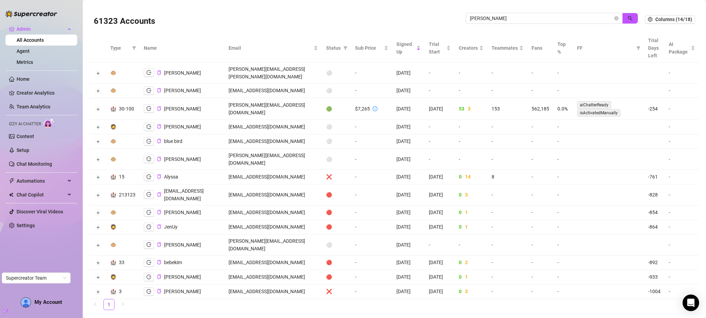
click at [280, 170] on td "alyssa@amariiagency.com" at bounding box center [274, 177] width 98 height 14
copy td "alyssa@amariiagency.com"
click at [616, 19] on icon "close-circle" at bounding box center [617, 18] width 4 height 4
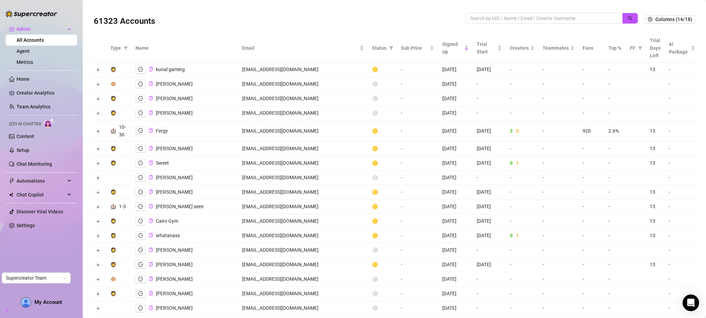
click at [273, 132] on td "zeravanygref@gmail.com" at bounding box center [303, 130] width 130 height 21
copy td "zeravanygref@gmail.com"
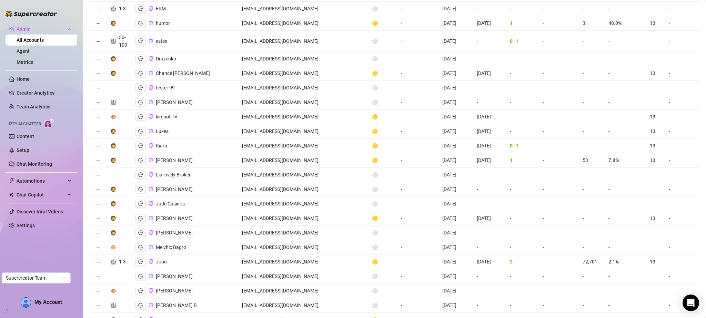
scroll to position [372, 0]
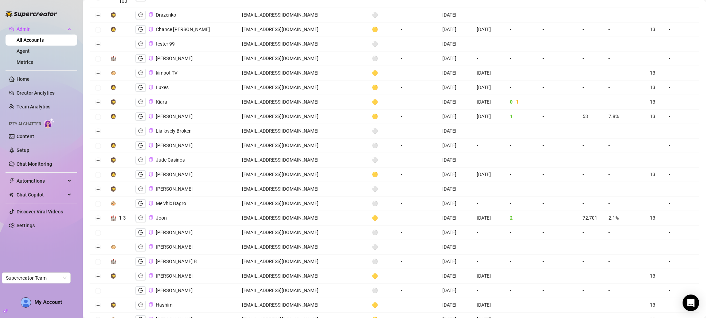
click at [284, 219] on td "aeonluxagency@gmail.com" at bounding box center [303, 218] width 130 height 14
copy td "aeonluxagency@gmail.com"
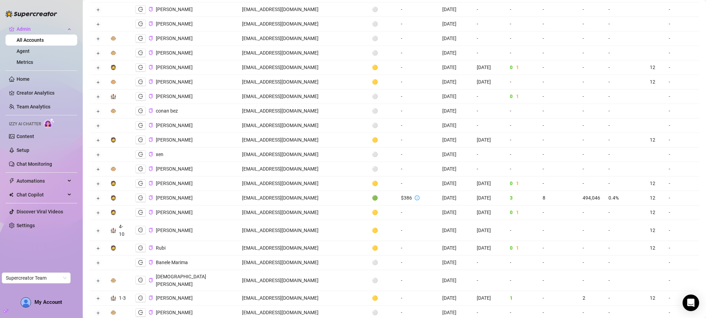
scroll to position [956, 0]
click at [271, 190] on td "tcindyxxx@gmail.com" at bounding box center [303, 197] width 130 height 14
click at [270, 190] on td "tcindyxxx@gmail.com" at bounding box center [303, 197] width 130 height 14
copy td "tcindyxxx@gmail.com"
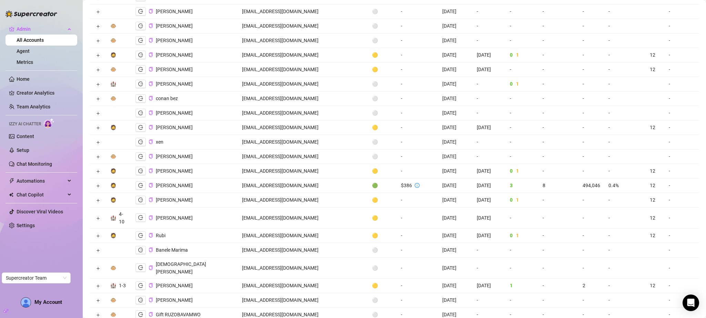
click at [507, 107] on td "-" at bounding box center [522, 113] width 33 height 14
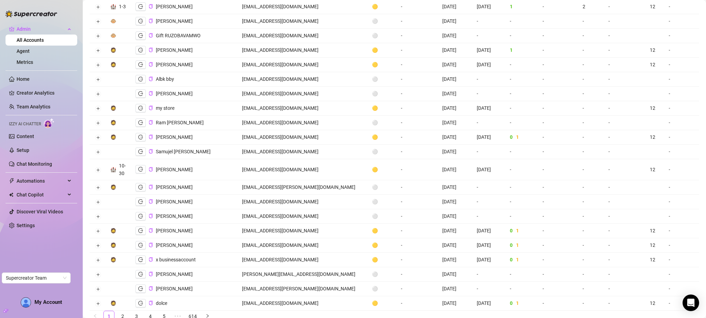
scroll to position [1258, 0]
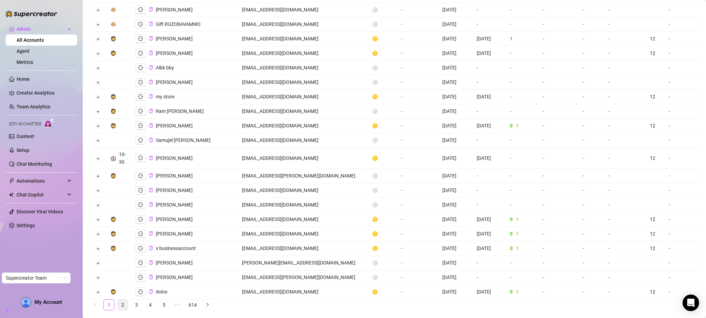
click at [125, 299] on link "2" at bounding box center [123, 304] width 10 height 10
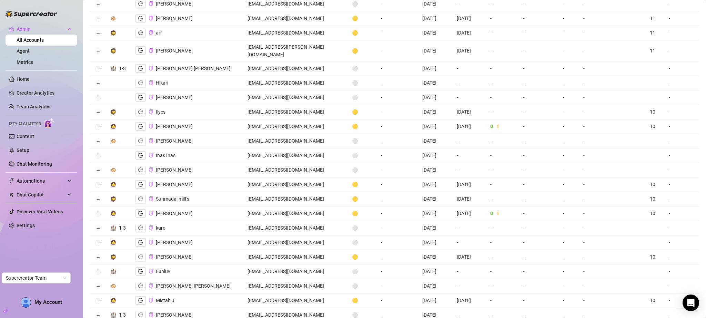
scroll to position [1232, 0]
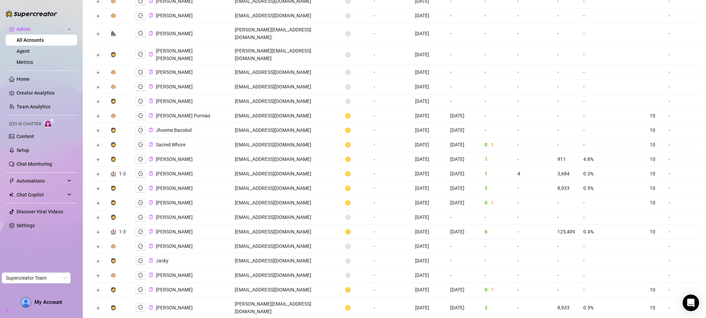
scroll to position [452, 0]
click at [271, 180] on td "emilylanepep@gmail.com" at bounding box center [286, 187] width 110 height 14
click at [272, 180] on td "emilylanepep@gmail.com" at bounding box center [286, 187] width 110 height 14
click at [270, 223] on td "charlesdherlinxd@gmail.com" at bounding box center [286, 230] width 110 height 14
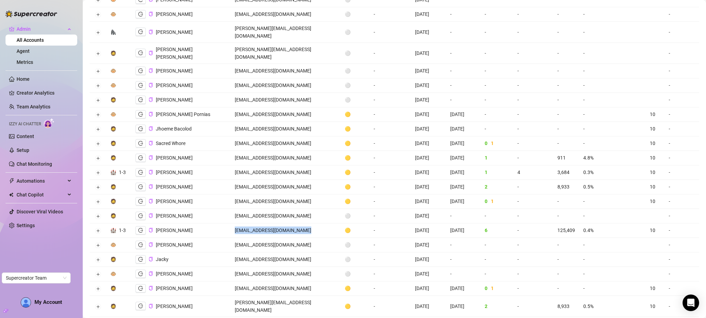
click at [270, 223] on td "charlesdherlinxd@gmail.com" at bounding box center [286, 230] width 110 height 14
copy td "charlesdherlinxd@gmail.com"
click at [446, 43] on td "-" at bounding box center [463, 53] width 34 height 21
click at [271, 223] on td "charlesdherlinxd@gmail.com" at bounding box center [286, 230] width 110 height 14
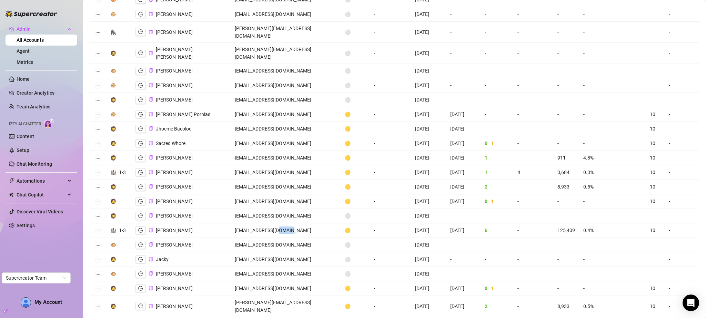
click at [271, 223] on td "charlesdherlinxd@gmail.com" at bounding box center [286, 230] width 110 height 14
copy td "charlesdherlinxd@gmail.com"
click at [248, 296] on td "heather@fightthebeast.org" at bounding box center [286, 306] width 110 height 21
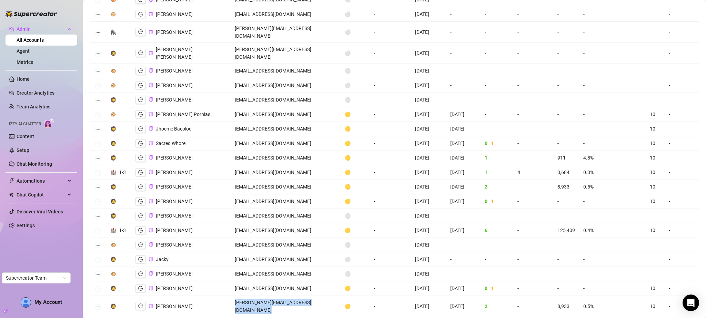
click at [248, 296] on td "heather@fightthebeast.org" at bounding box center [286, 306] width 110 height 21
copy td "heather@fightthebeast.org"
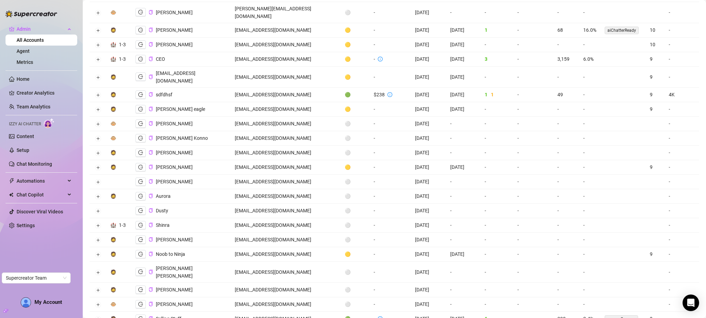
scroll to position [1003, 0]
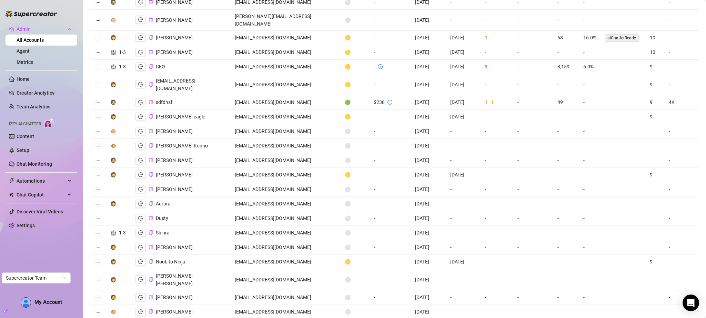
click at [275, 60] on td "craveofm.master@gmail.com" at bounding box center [286, 67] width 110 height 14
copy td "craveofm.master@gmail.com"
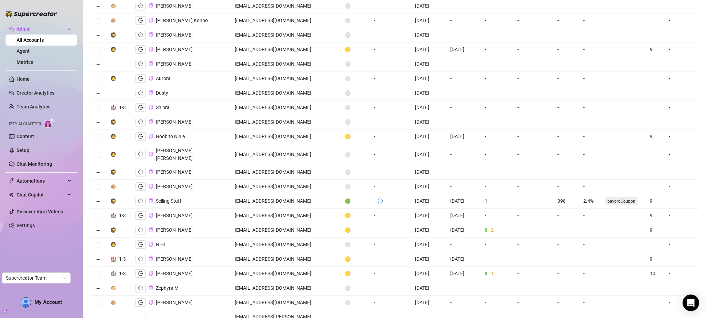
scroll to position [1245, 0]
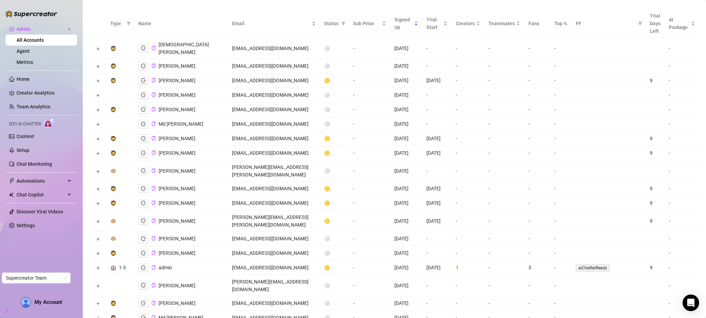
scroll to position [0, 0]
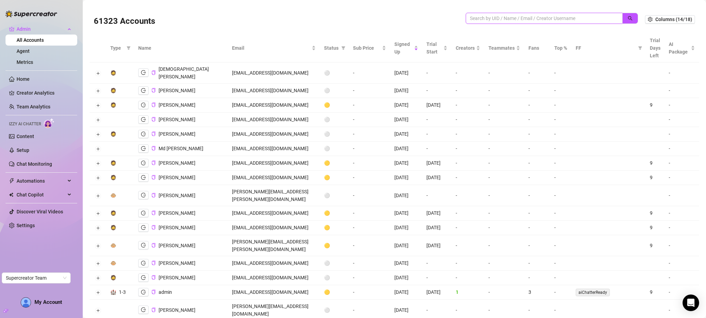
click at [538, 20] on input "search" at bounding box center [541, 18] width 143 height 8
paste input "alexcucu@gmail.com"
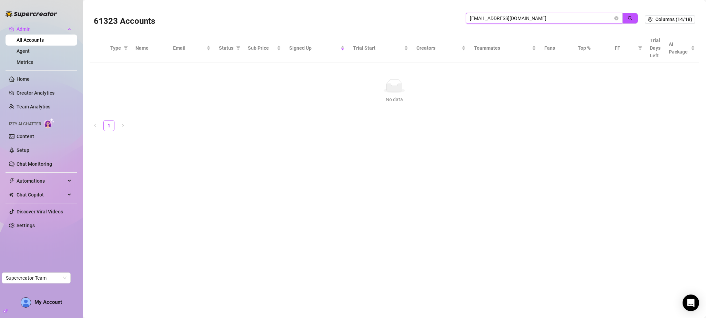
drag, startPoint x: 524, startPoint y: 19, endPoint x: 491, endPoint y: 19, distance: 32.4
click at [491, 19] on input "alexcucu@gmail.com" at bounding box center [541, 18] width 143 height 8
drag, startPoint x: 479, startPoint y: 18, endPoint x: 434, endPoint y: 20, distance: 44.9
click at [435, 20] on div "61323 Accounts alexcucu" at bounding box center [370, 19] width 552 height 23
type input "cucu"
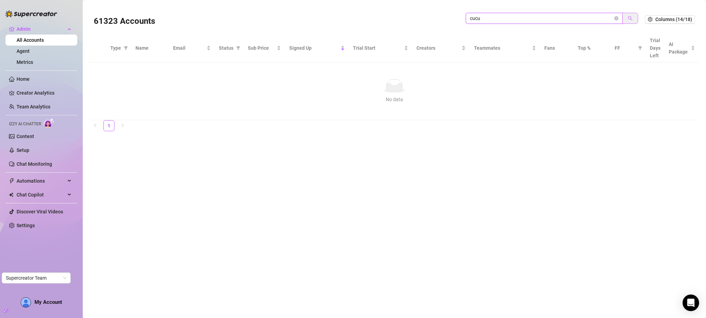
click at [636, 19] on button "button" at bounding box center [631, 18] width 16 height 11
click at [491, 15] on input "cucu" at bounding box center [541, 18] width 143 height 8
click at [492, 16] on input "cucu" at bounding box center [541, 18] width 143 height 8
paste input "cucu"
type input "cucu"
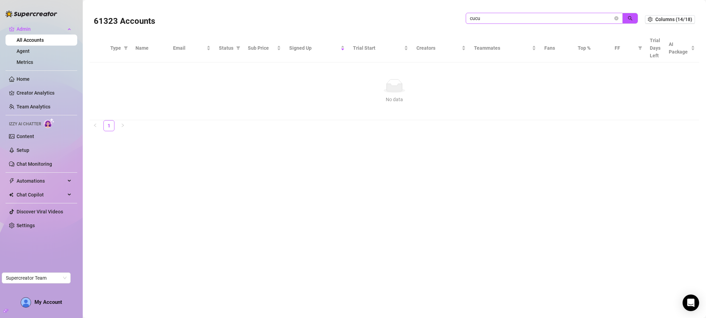
click at [616, 15] on span at bounding box center [617, 18] width 4 height 8
drag, startPoint x: 617, startPoint y: 16, endPoint x: 617, endPoint y: 20, distance: 3.5
click at [617, 20] on icon "close-circle" at bounding box center [617, 18] width 4 height 4
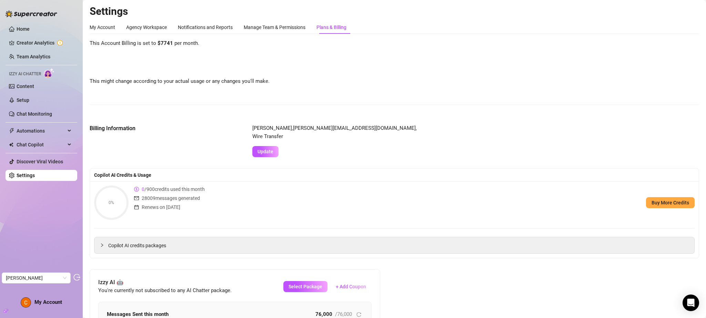
scroll to position [80, 0]
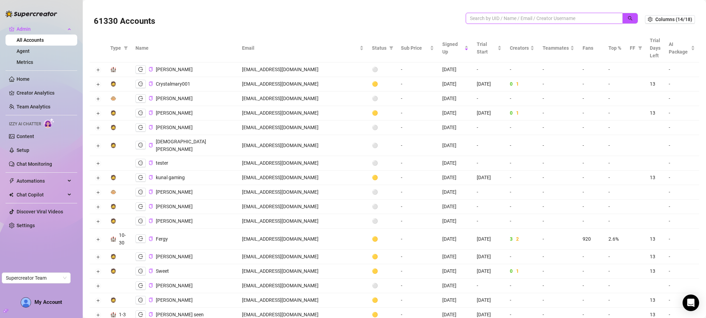
click at [537, 16] on input "search" at bounding box center [541, 18] width 143 height 8
paste input "cucu"
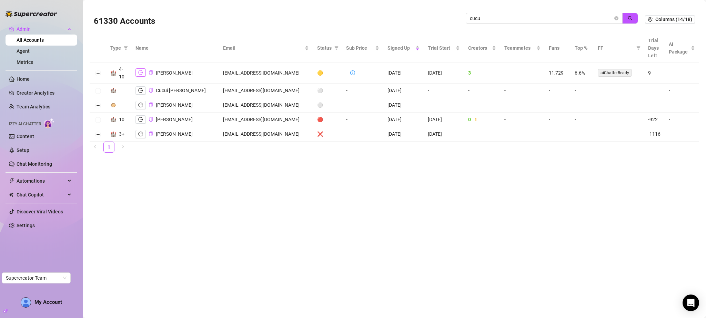
click at [139, 72] on icon "logout" at bounding box center [140, 72] width 5 height 5
click at [522, 21] on input "cucu" at bounding box center [541, 18] width 143 height 8
type input "hush"
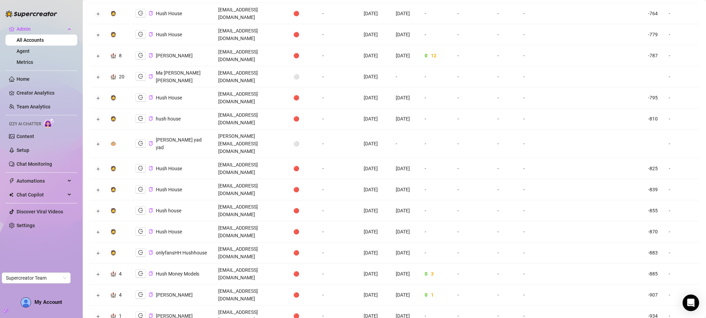
scroll to position [516, 0]
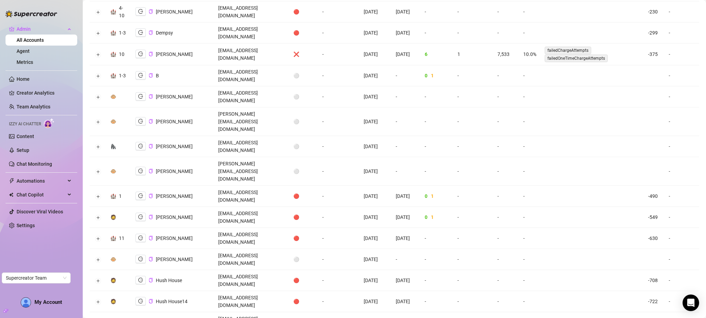
scroll to position [0, 0]
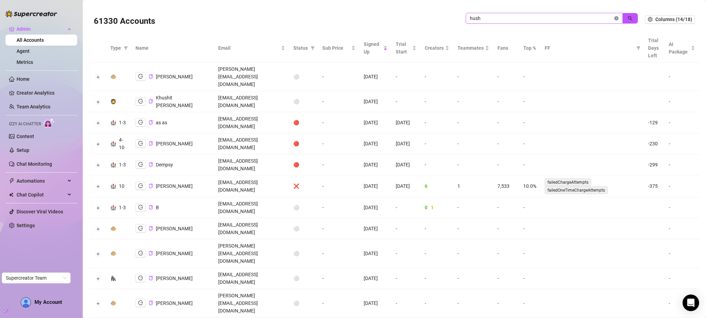
click at [615, 17] on icon "close-circle" at bounding box center [617, 18] width 4 height 4
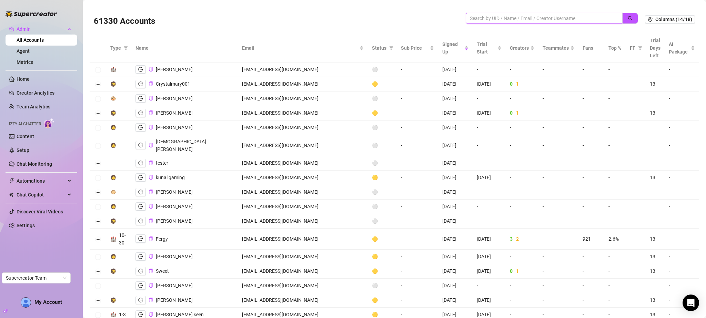
click at [484, 15] on input "search" at bounding box center [541, 18] width 143 height 8
paste input "Iconicmodelagency75@gmail.com"
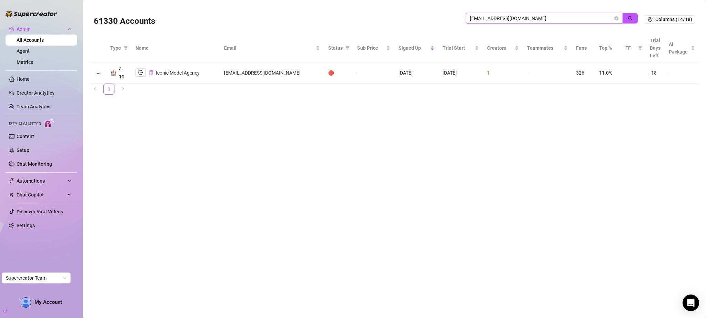
click at [536, 14] on input "Iconicmodelagency75@gmail.com" at bounding box center [541, 18] width 143 height 8
click at [536, 17] on input "Iconicmodelagency75@gmail.com" at bounding box center [541, 18] width 143 height 8
click at [537, 18] on input "Iconicmodelagency75@gmail.com" at bounding box center [541, 18] width 143 height 8
click at [536, 18] on input "Iconicmodelagency75@gmail.com" at bounding box center [541, 18] width 143 height 8
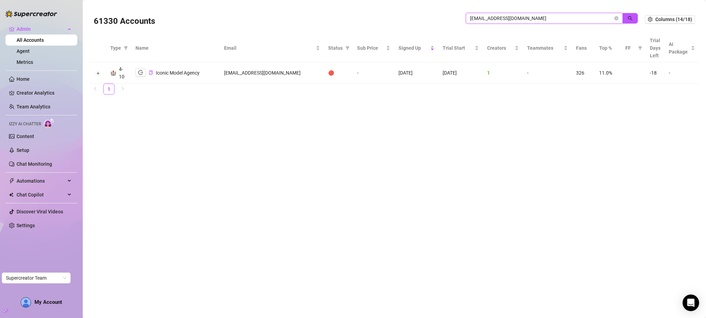
click at [536, 18] on input "Iconicmodelagency75@gmail.com" at bounding box center [541, 18] width 143 height 8
paste input "i"
click at [511, 20] on input "iconicmodelagency75@gmail.com" at bounding box center [541, 18] width 143 height 8
click at [511, 19] on input "iconicmodelagency75@gmail.com" at bounding box center [541, 18] width 143 height 8
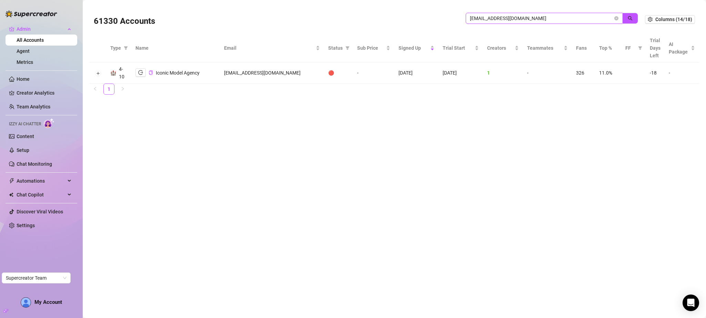
click at [511, 19] on input "iconicmodelagency75@gmail.com" at bounding box center [541, 18] width 143 height 8
paste input "creativeunlimitedmedia"
click at [629, 16] on icon "search" at bounding box center [630, 18] width 5 height 5
drag, startPoint x: 500, startPoint y: 21, endPoint x: 501, endPoint y: 17, distance: 3.5
click at [501, 18] on input "creativeunlimitedmedia@gmail.com" at bounding box center [541, 18] width 143 height 8
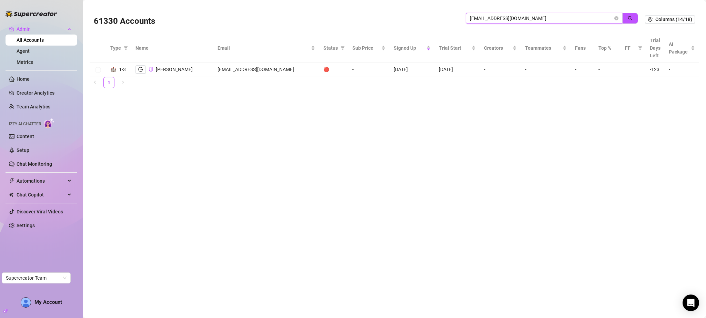
click at [501, 17] on input "creativeunlimitedmedia@gmail.com" at bounding box center [541, 18] width 143 height 8
paste input "askribaibu"
type input "askribaibu@gmail.com"
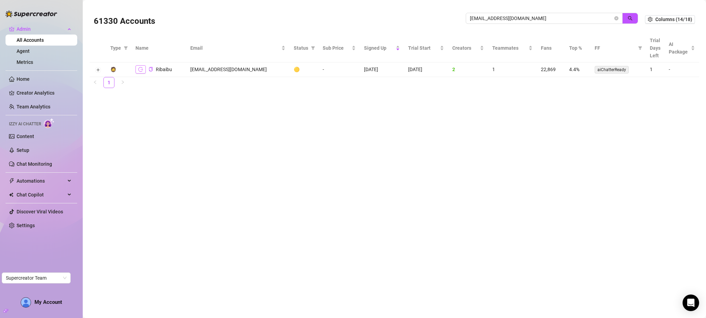
click at [140, 70] on icon "logout" at bounding box center [140, 69] width 5 height 5
click at [617, 17] on icon "close-circle" at bounding box center [617, 18] width 4 height 4
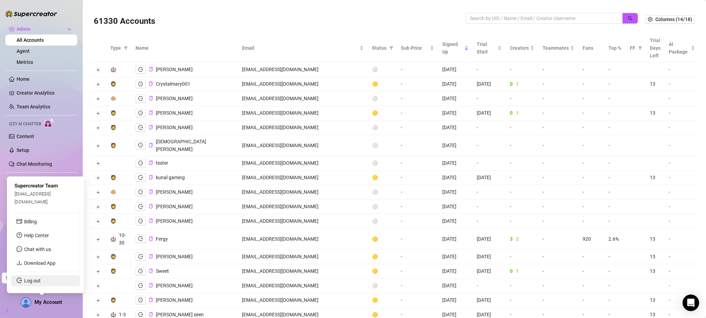
click at [41, 283] on link "Log out" at bounding box center [32, 281] width 17 height 6
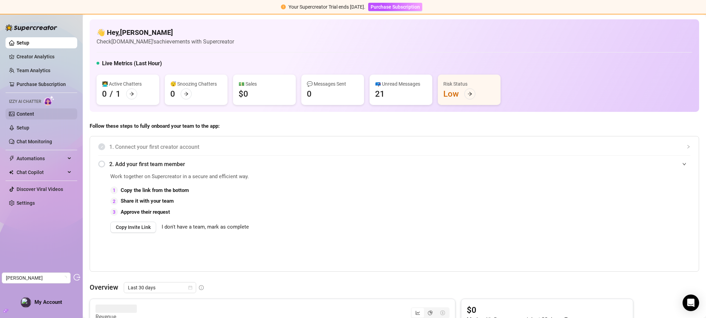
click at [34, 114] on link "Content" at bounding box center [26, 114] width 18 height 6
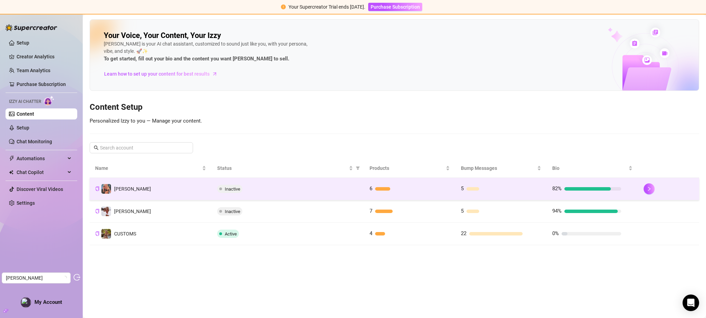
click at [409, 193] on td "6" at bounding box center [409, 189] width 91 height 22
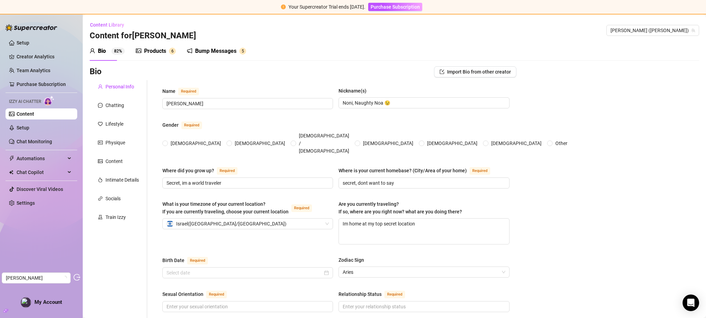
radio input "true"
click at [154, 50] on div "Products" at bounding box center [155, 51] width 22 height 8
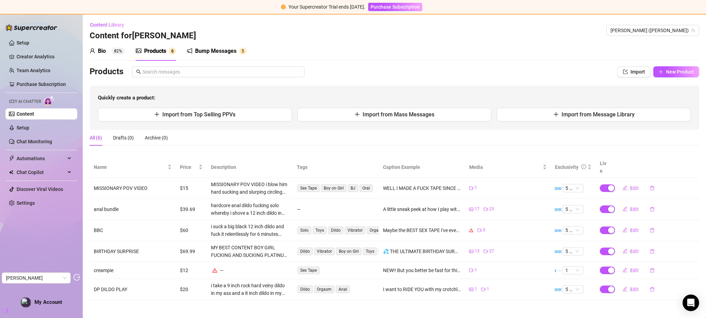
click at [34, 112] on link "Content" at bounding box center [26, 114] width 18 height 6
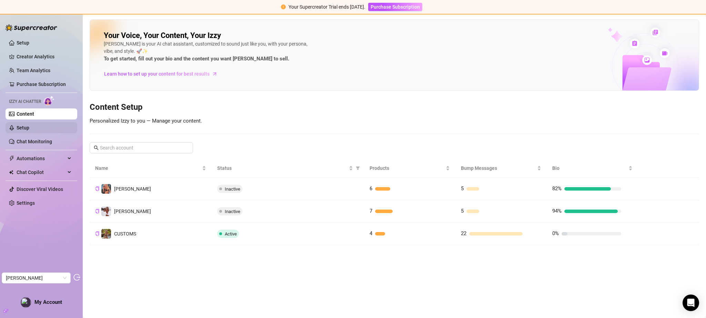
click at [29, 130] on link "Setup" at bounding box center [23, 128] width 13 height 6
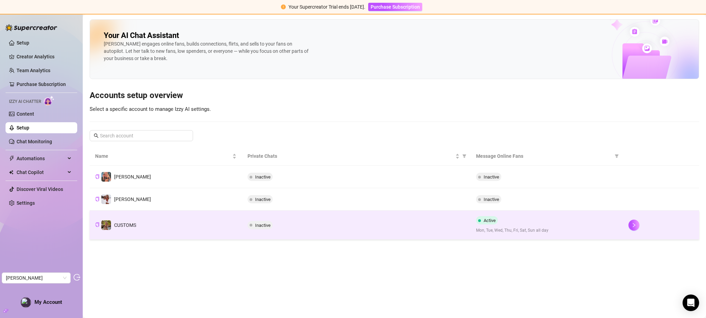
click at [426, 231] on td "Inactive" at bounding box center [356, 224] width 229 height 29
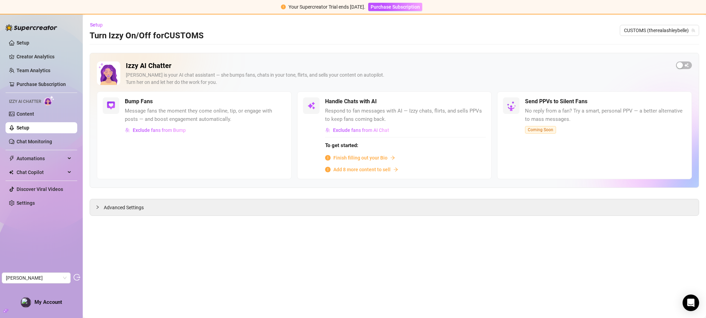
click at [29, 127] on link "Setup" at bounding box center [23, 128] width 13 height 6
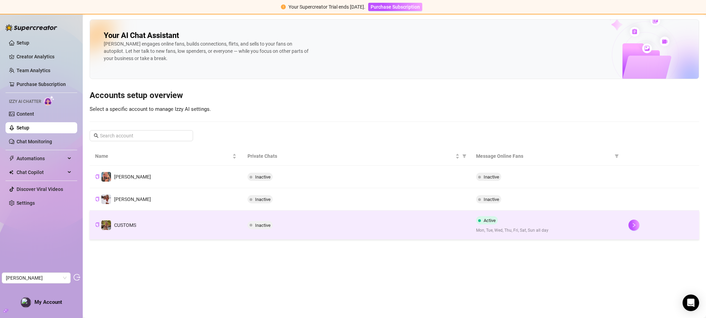
click at [403, 224] on div "Inactive" at bounding box center [357, 225] width 218 height 8
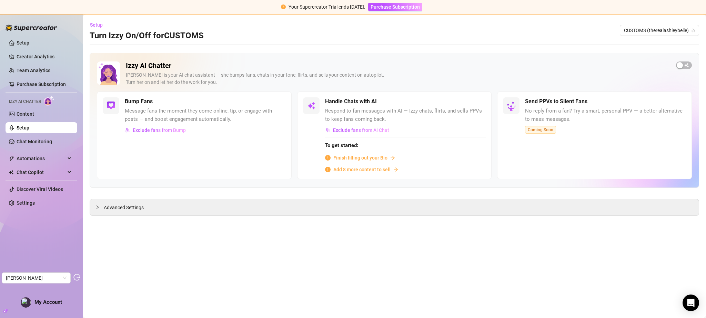
click at [29, 126] on link "Setup" at bounding box center [23, 128] width 13 height 6
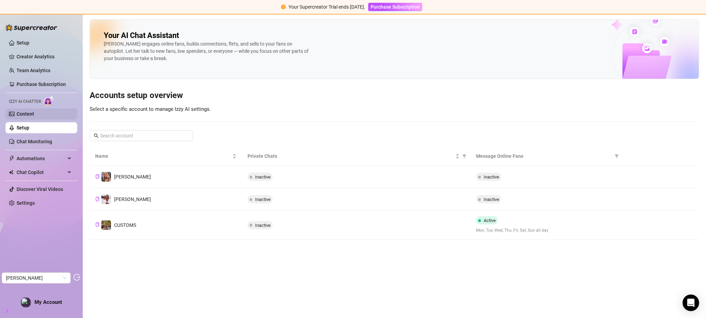
click at [31, 113] on link "Content" at bounding box center [26, 114] width 18 height 6
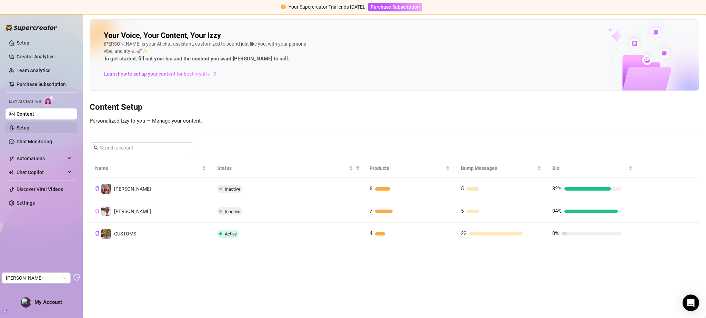
click at [24, 127] on link "Setup" at bounding box center [23, 128] width 13 height 6
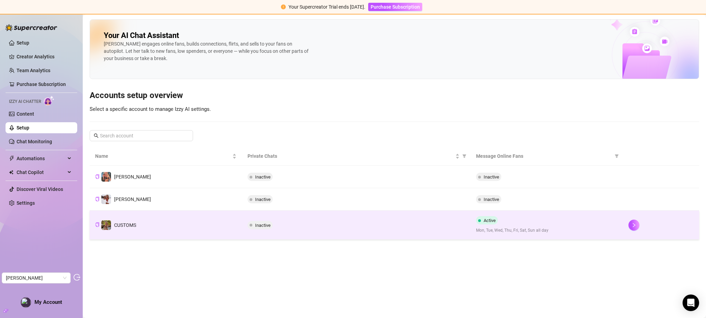
click at [594, 225] on div "Active Mon, Tue, Wed, Thu, Fri, Sat, Sun all day" at bounding box center [546, 225] width 141 height 18
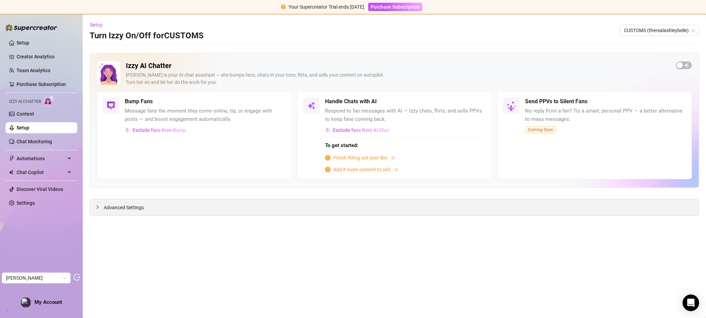
click at [237, 215] on div "Advanced Settings" at bounding box center [394, 207] width 609 height 16
click at [244, 207] on div "Advanced Settings" at bounding box center [394, 207] width 609 height 16
click at [128, 205] on span "Advanced Settings" at bounding box center [124, 208] width 40 height 8
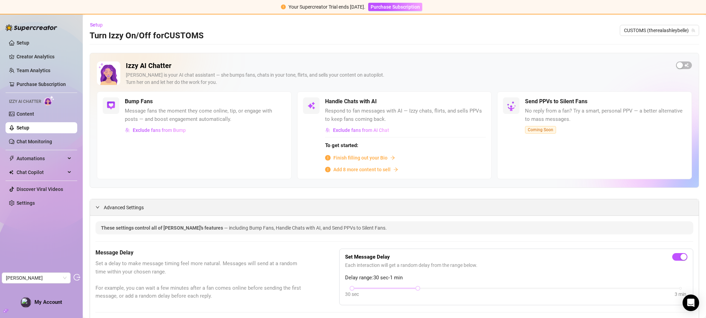
click at [128, 204] on span "Advanced Settings" at bounding box center [124, 208] width 40 height 8
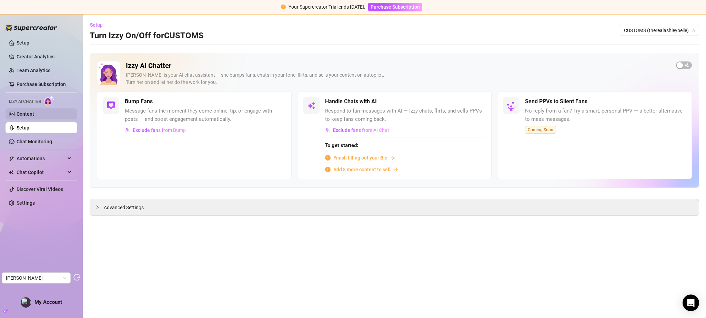
click at [34, 116] on link "Content" at bounding box center [26, 114] width 18 height 6
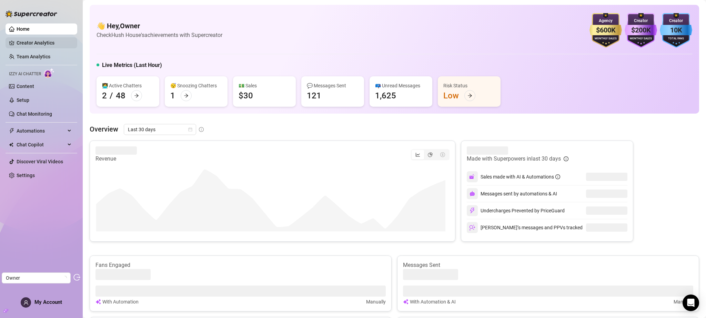
click at [53, 43] on link "Creator Analytics" at bounding box center [44, 42] width 55 height 11
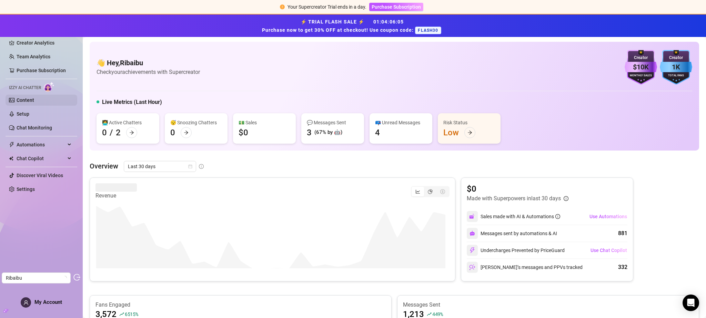
click at [34, 100] on link "Content" at bounding box center [26, 100] width 18 height 6
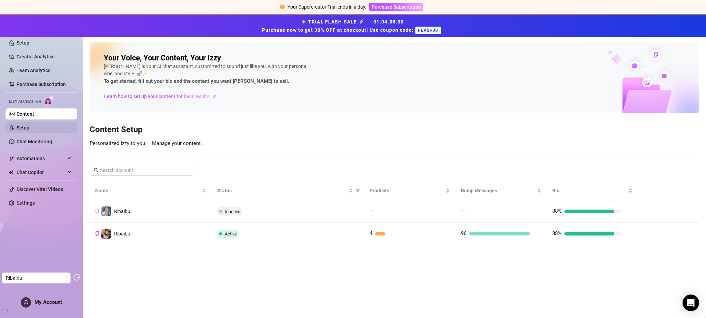
click at [27, 130] on link "Setup" at bounding box center [23, 128] width 13 height 6
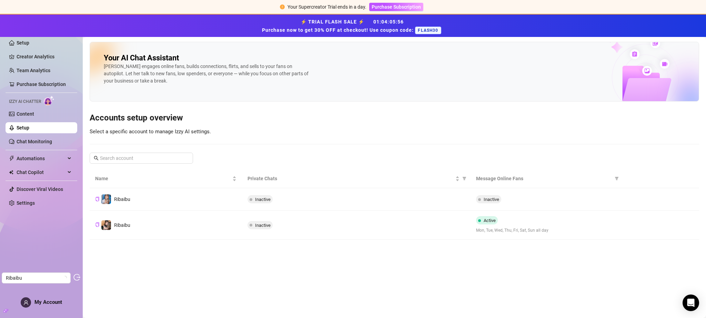
click at [425, 221] on div "Inactive" at bounding box center [357, 225] width 218 height 8
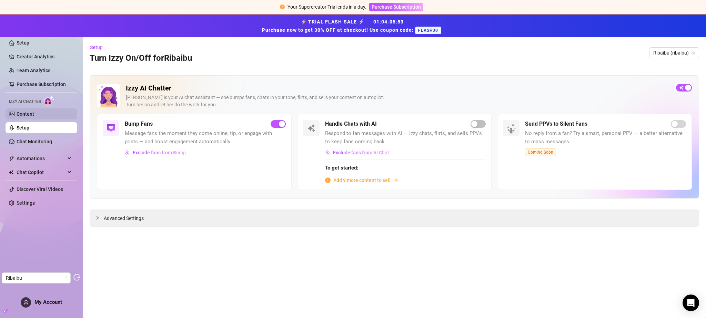
click at [34, 115] on link "Content" at bounding box center [26, 114] width 18 height 6
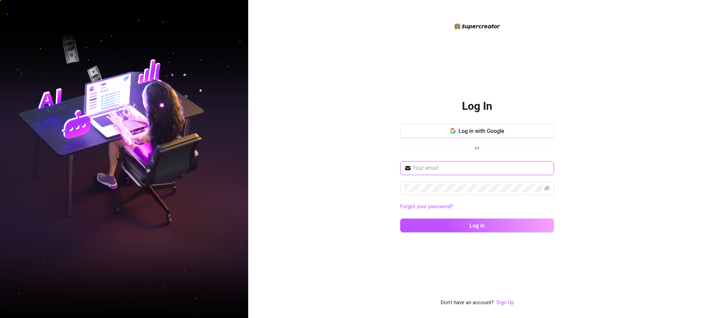
type input "[EMAIL_ADDRESS][DOMAIN_NAME]"
click at [504, 138] on div "Log in with Google or" at bounding box center [477, 141] width 154 height 34
click at [507, 134] on button "Log in with Google" at bounding box center [477, 131] width 154 height 14
